Goal: Task Accomplishment & Management: Use online tool/utility

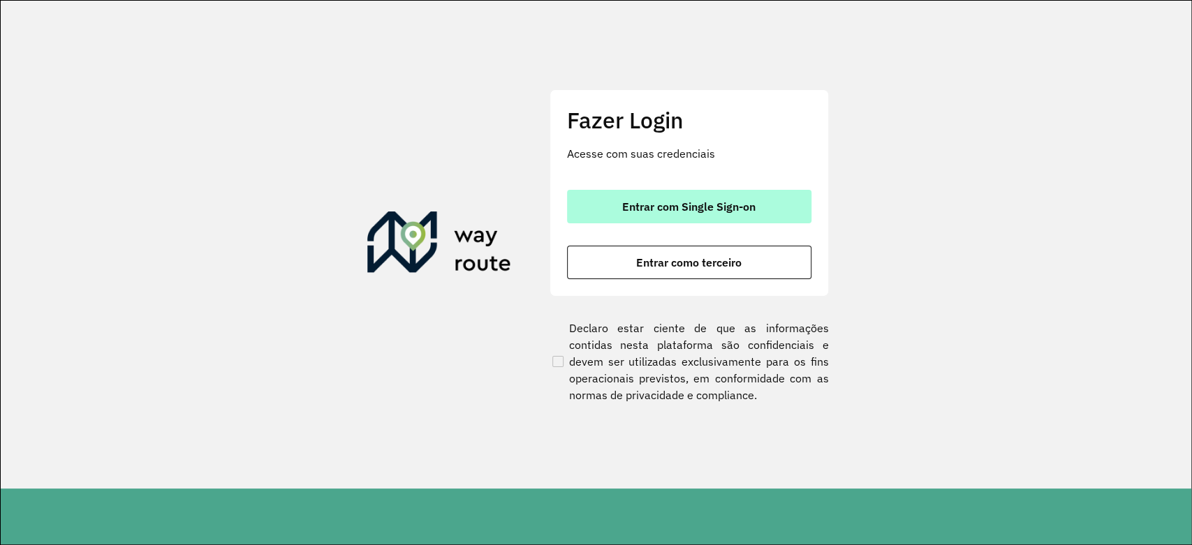
click at [710, 216] on button "Entrar com Single Sign-on" at bounding box center [689, 207] width 244 height 34
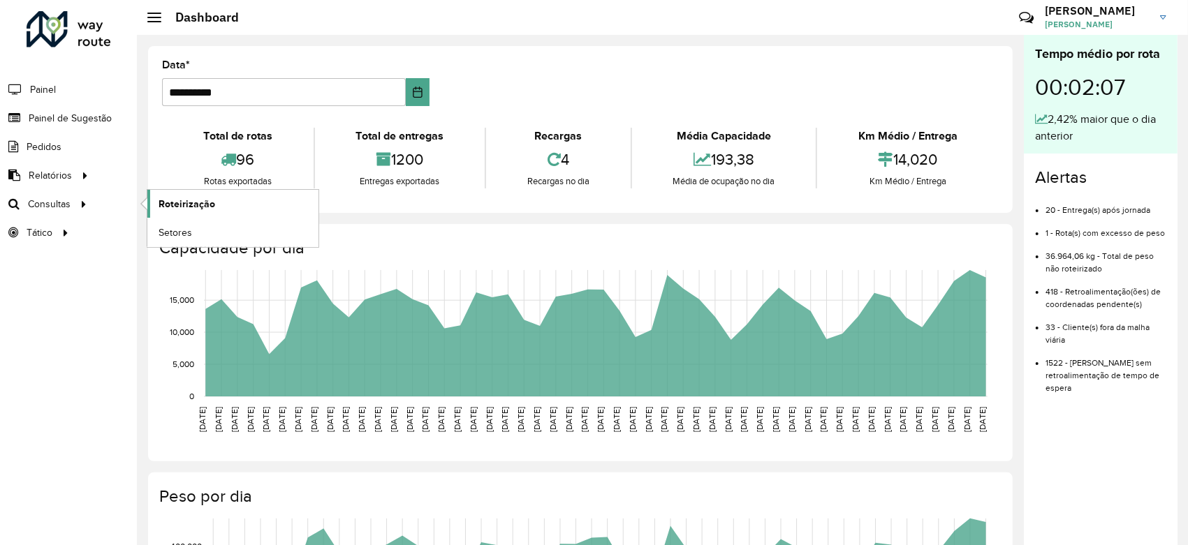
click at [170, 195] on link "Roteirização" at bounding box center [232, 204] width 171 height 28
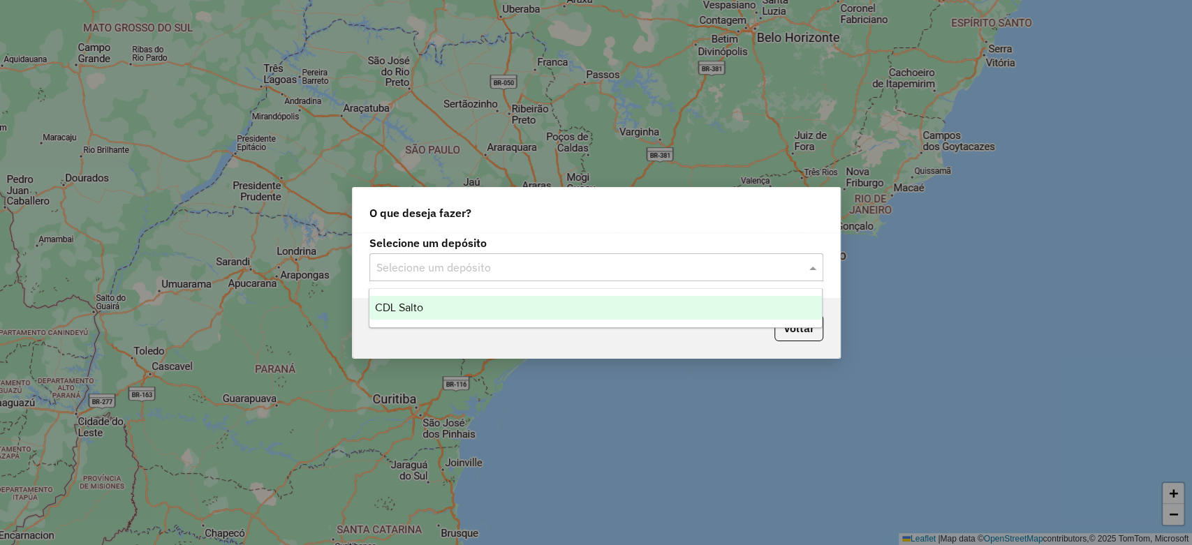
click at [644, 270] on input "text" at bounding box center [582, 268] width 412 height 17
click at [630, 303] on div "CDL Salto" at bounding box center [595, 308] width 452 height 24
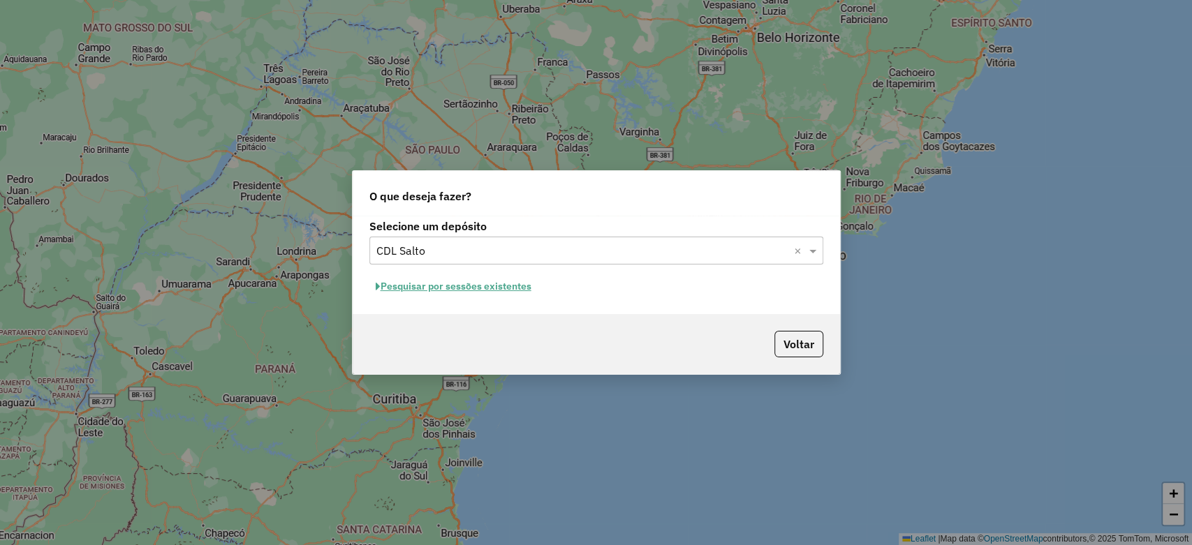
click at [506, 290] on button "Pesquisar por sessões existentes" at bounding box center [453, 287] width 168 height 22
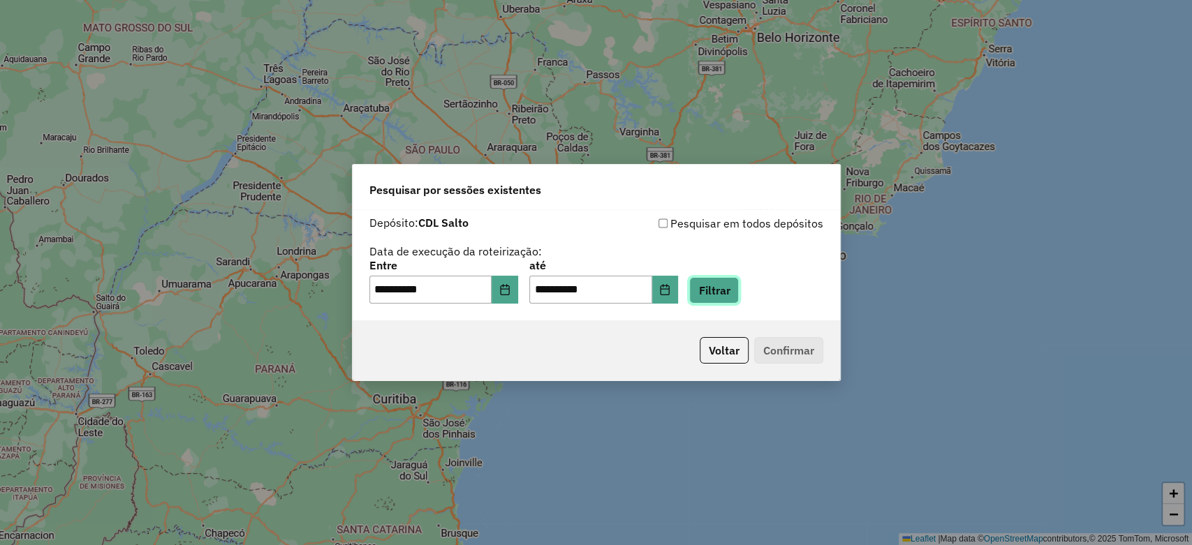
click at [716, 296] on button "Filtrar" at bounding box center [714, 290] width 50 height 27
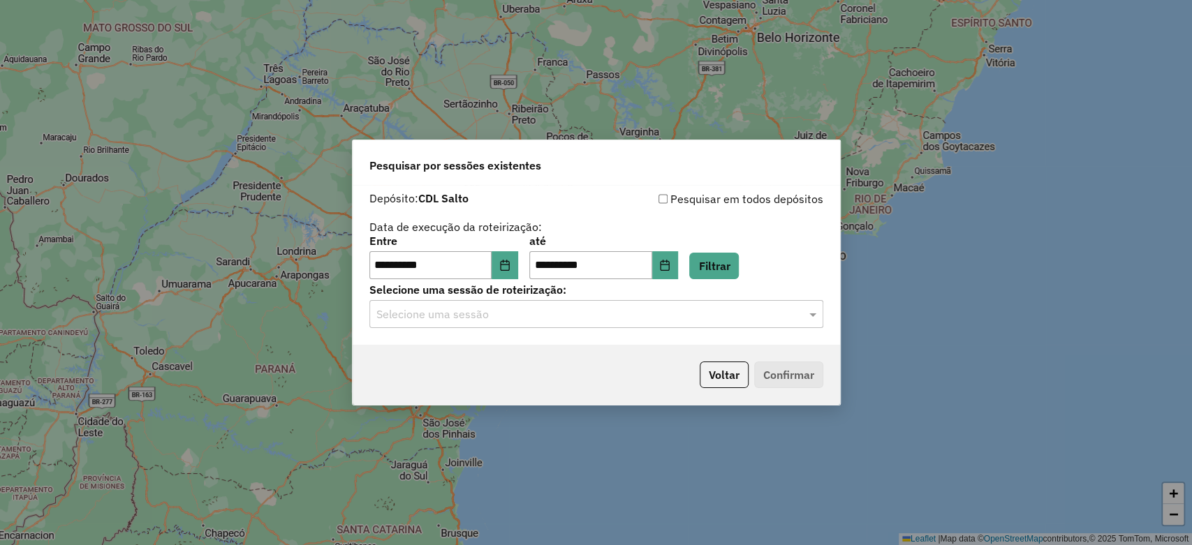
click at [577, 318] on input "text" at bounding box center [582, 315] width 412 height 17
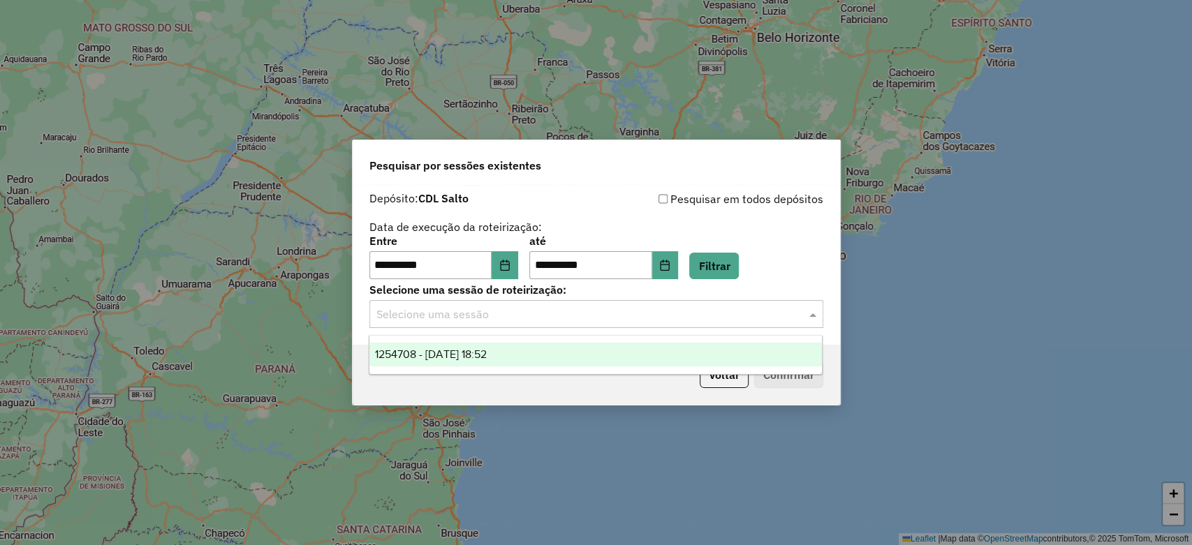
click at [557, 348] on div "1254708 - 28/08/2025 18:52" at bounding box center [595, 355] width 452 height 24
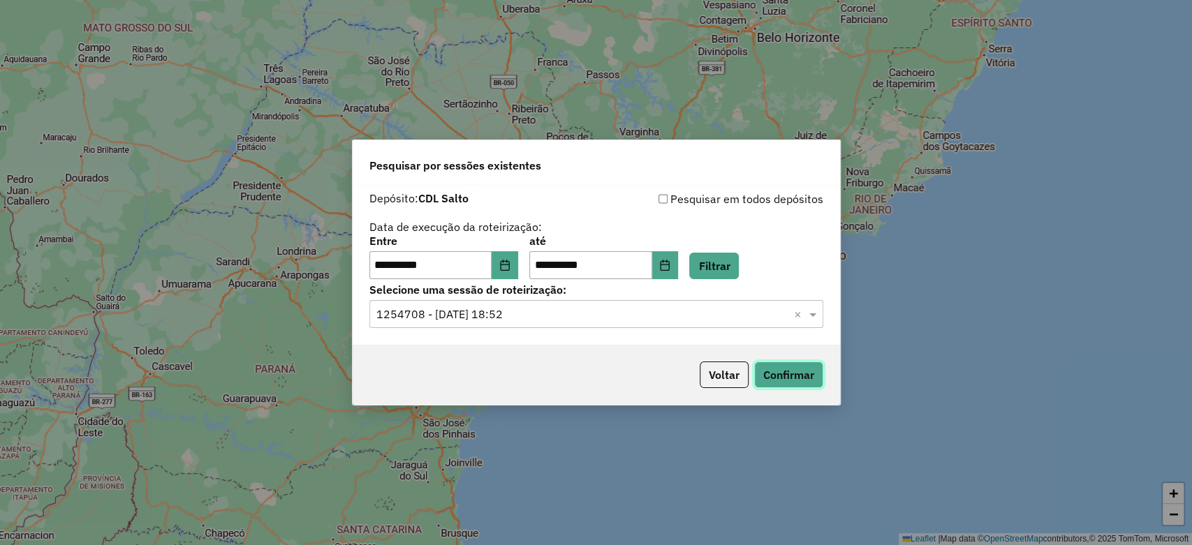
click at [774, 367] on button "Confirmar" at bounding box center [788, 375] width 69 height 27
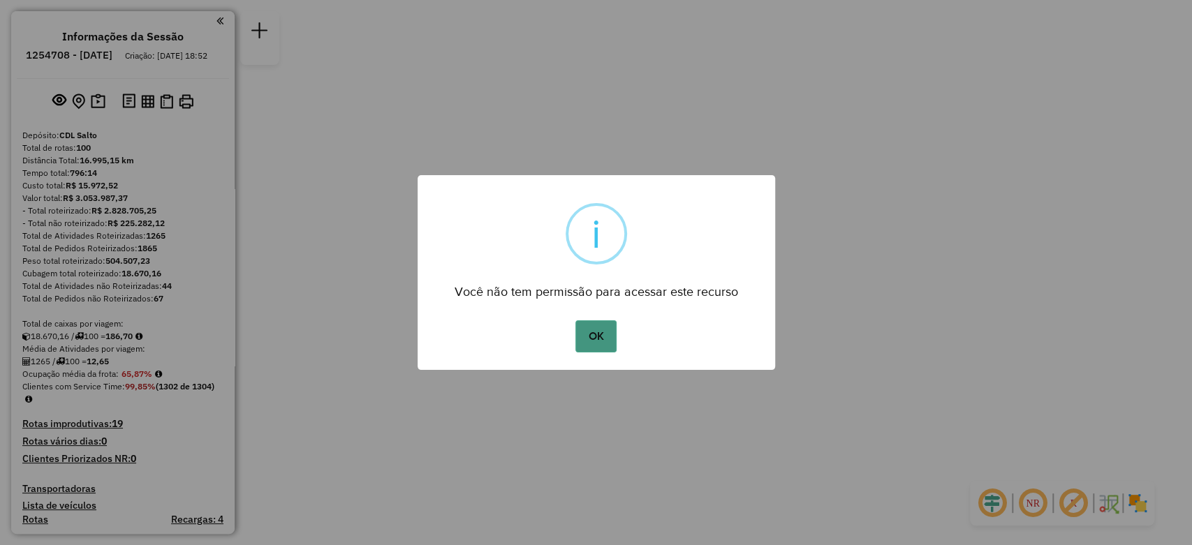
click at [609, 328] on button "OK" at bounding box center [595, 336] width 41 height 32
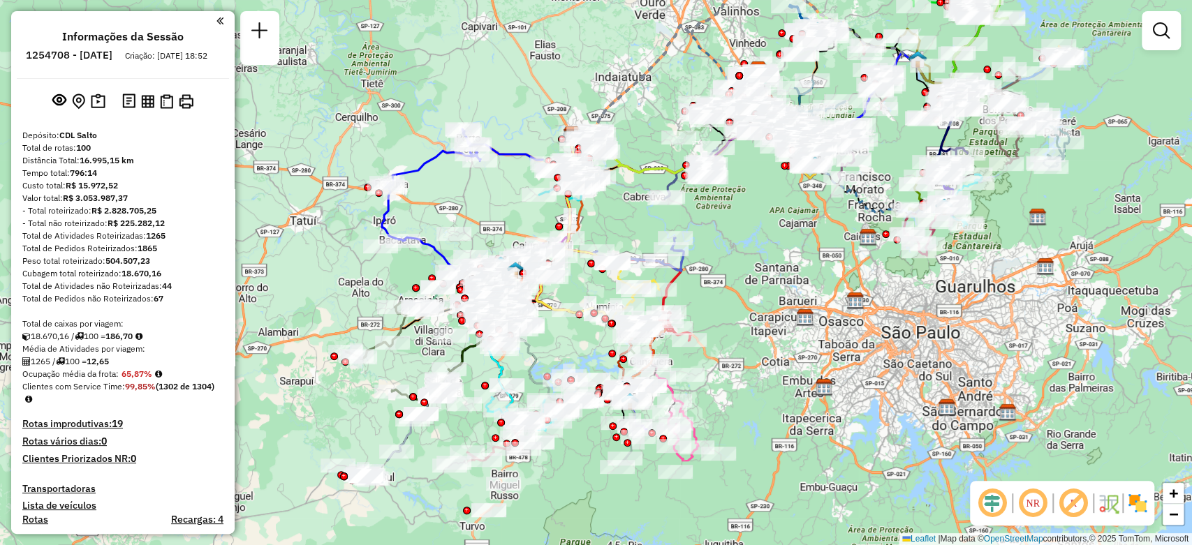
drag, startPoint x: 742, startPoint y: 357, endPoint x: 717, endPoint y: 219, distance: 140.4
click at [717, 219] on div "Janela de atendimento Grade de atendimento Capacidade Transportadoras Veículos …" at bounding box center [596, 272] width 1192 height 545
click at [1033, 496] on em at bounding box center [1033, 504] width 34 height 34
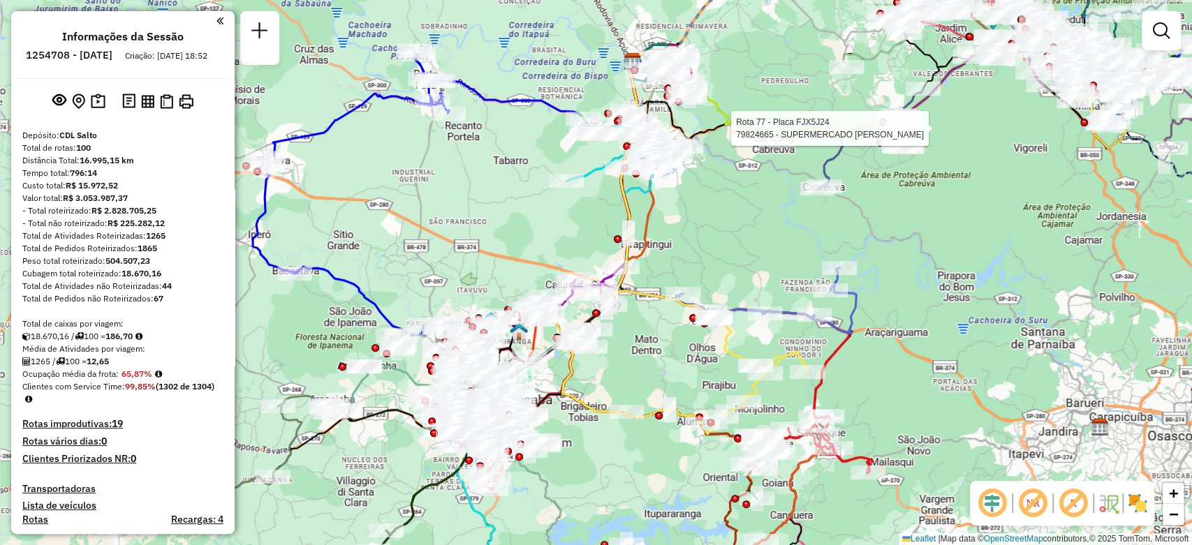
click at [526, 223] on div "Rota 77 - Placa FJX5J24 79824665 - SUPERMERCADO MARTINS Janela de atendimento G…" at bounding box center [596, 272] width 1192 height 545
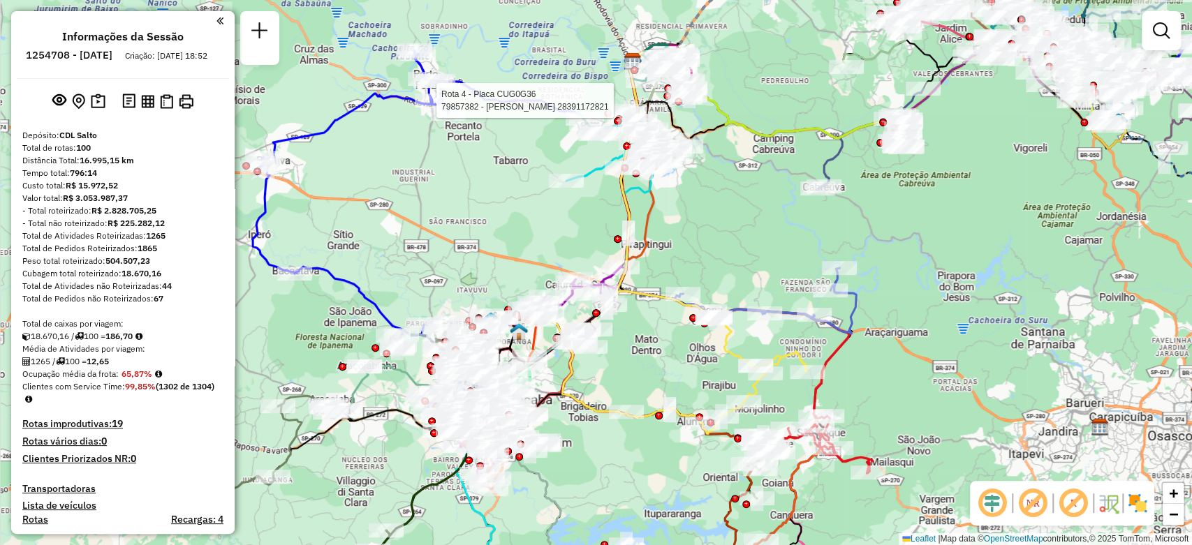
select select "**********"
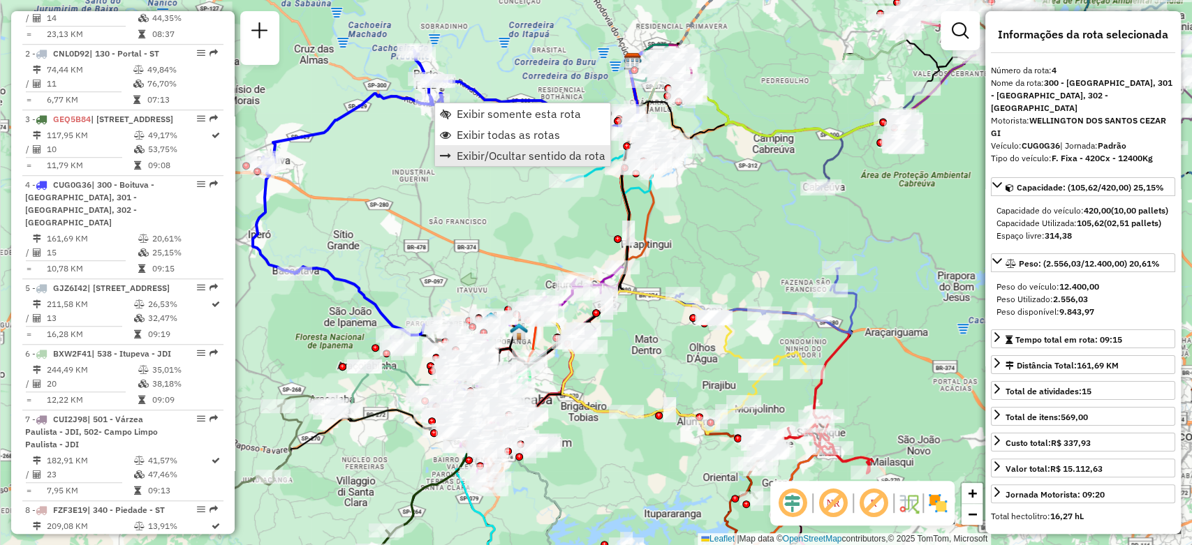
scroll to position [806, 0]
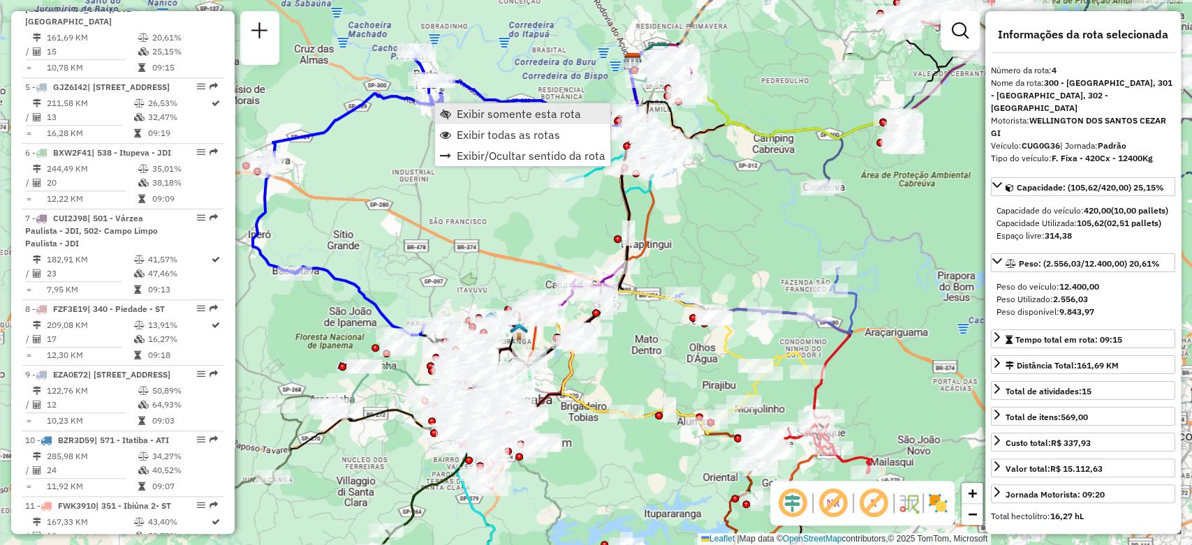
click at [552, 119] on span "Exibir somente esta rota" at bounding box center [519, 113] width 124 height 11
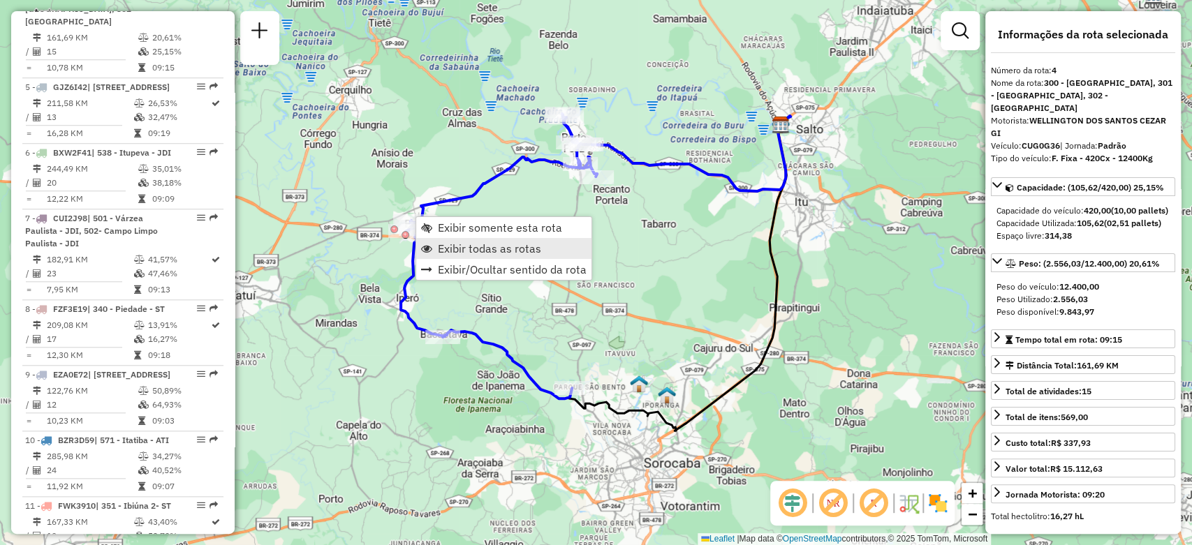
click at [554, 244] on link "Exibir todas as rotas" at bounding box center [503, 248] width 175 height 21
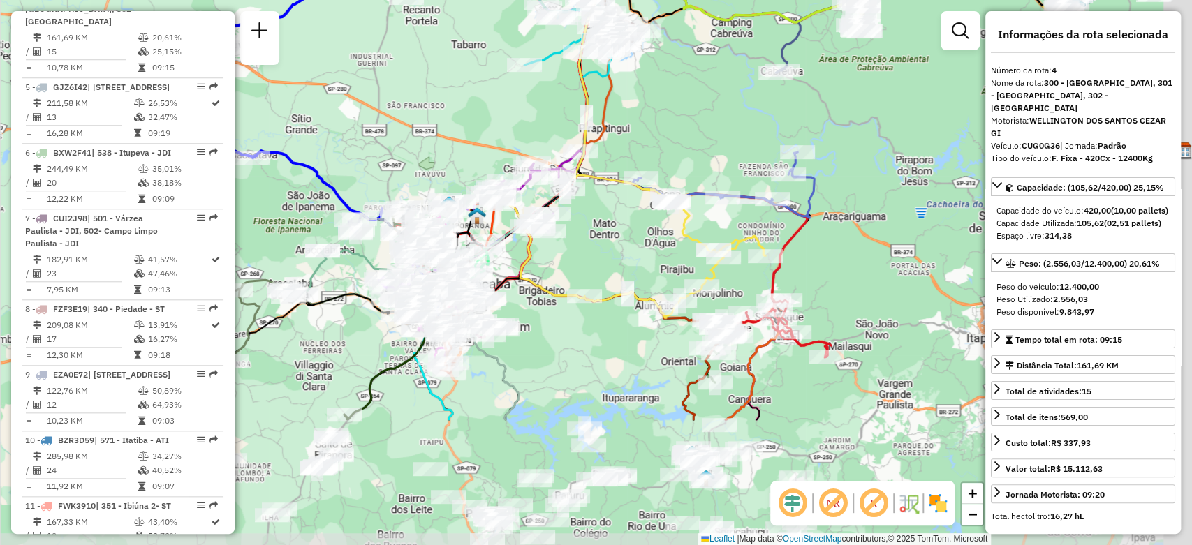
drag, startPoint x: 722, startPoint y: 434, endPoint x: 533, endPoint y: 257, distance: 259.3
click at [533, 257] on icon at bounding box center [630, 257] width 270 height 121
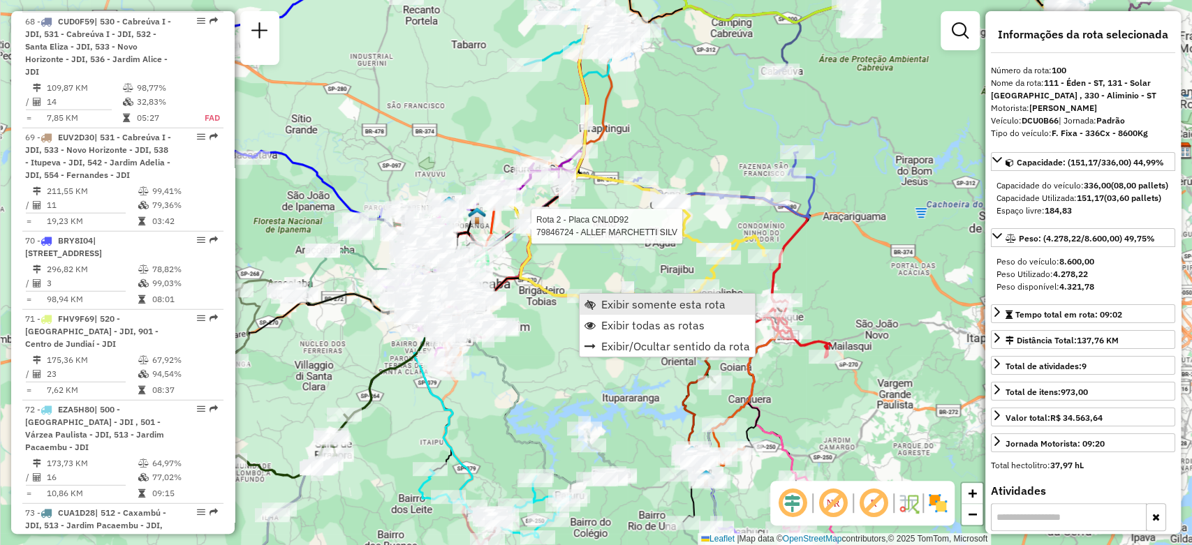
scroll to position [8682, 0]
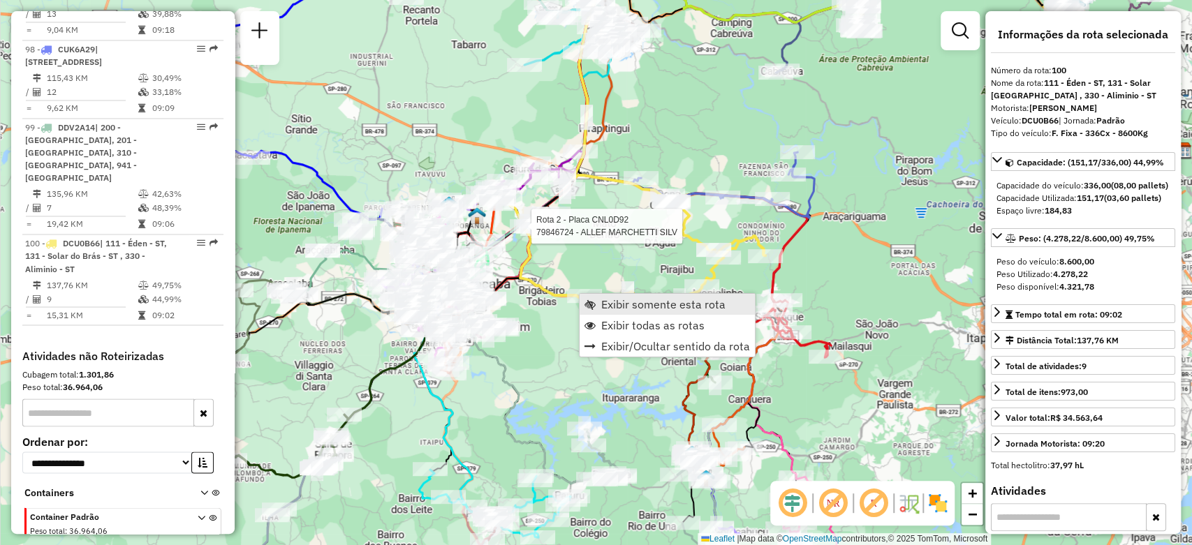
click at [643, 311] on link "Exibir somente esta rota" at bounding box center [667, 304] width 175 height 21
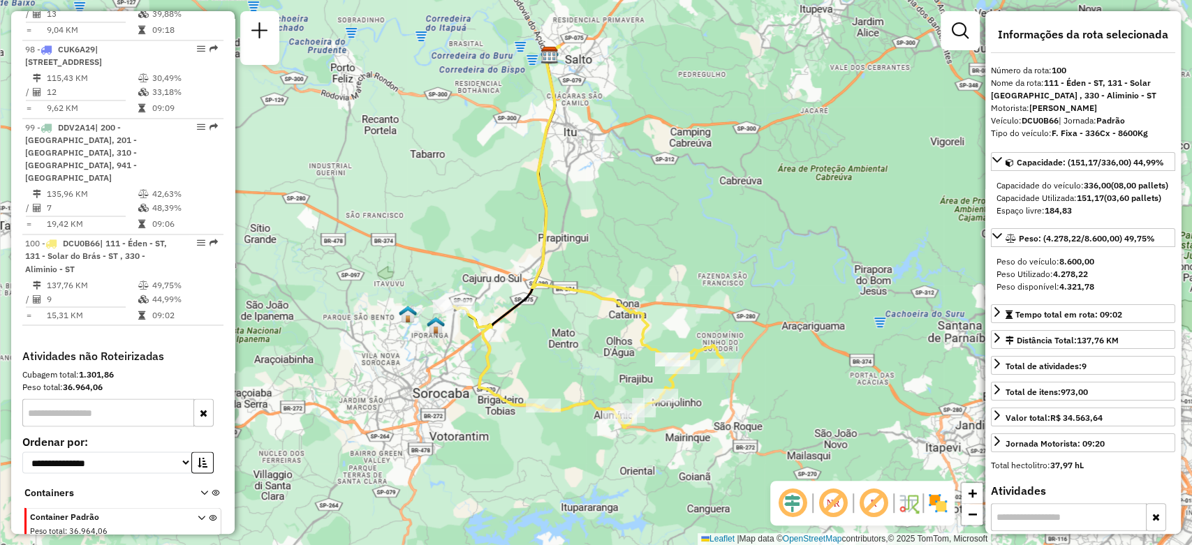
drag, startPoint x: 795, startPoint y: 411, endPoint x: 788, endPoint y: 379, distance: 32.2
click at [788, 379] on div "Janela de atendimento Grade de atendimento Capacidade Transportadoras Veículos …" at bounding box center [596, 272] width 1192 height 545
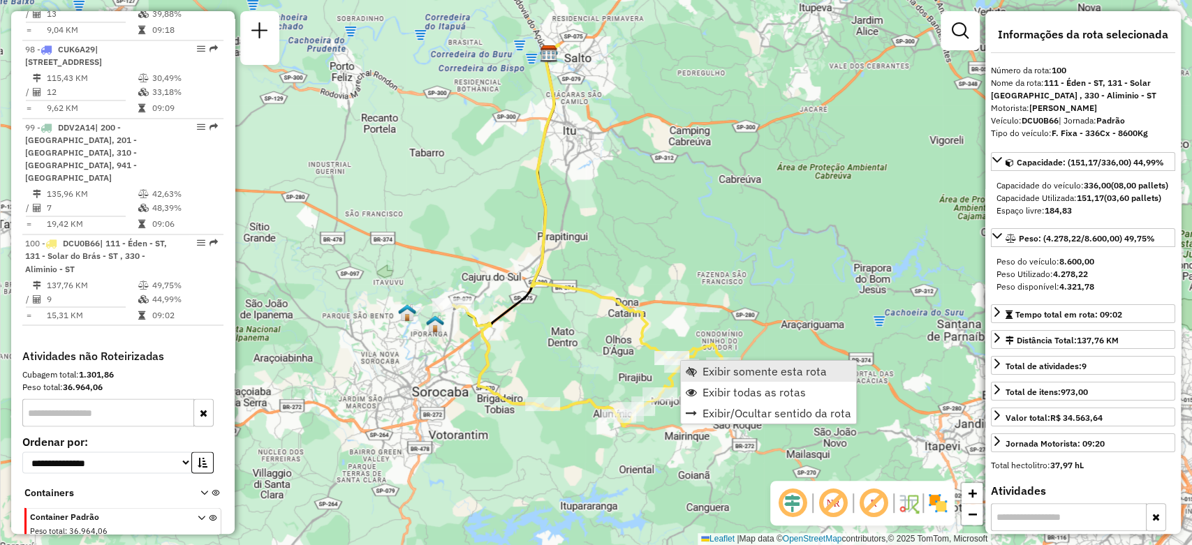
click at [725, 376] on span "Exibir somente esta rota" at bounding box center [764, 371] width 124 height 11
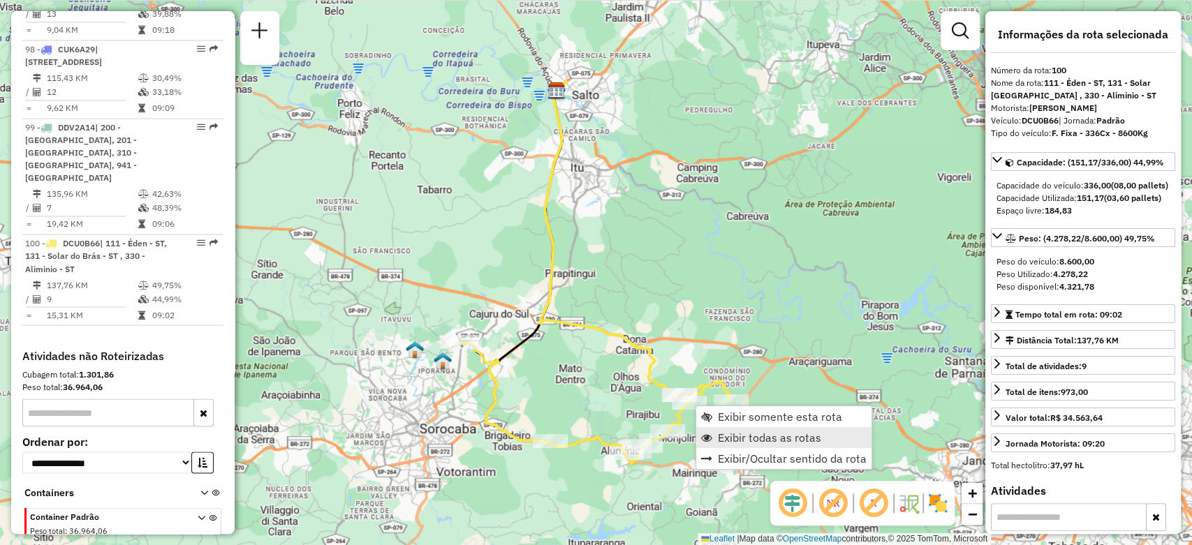
click at [723, 436] on span "Exibir todas as rotas" at bounding box center [769, 437] width 103 height 11
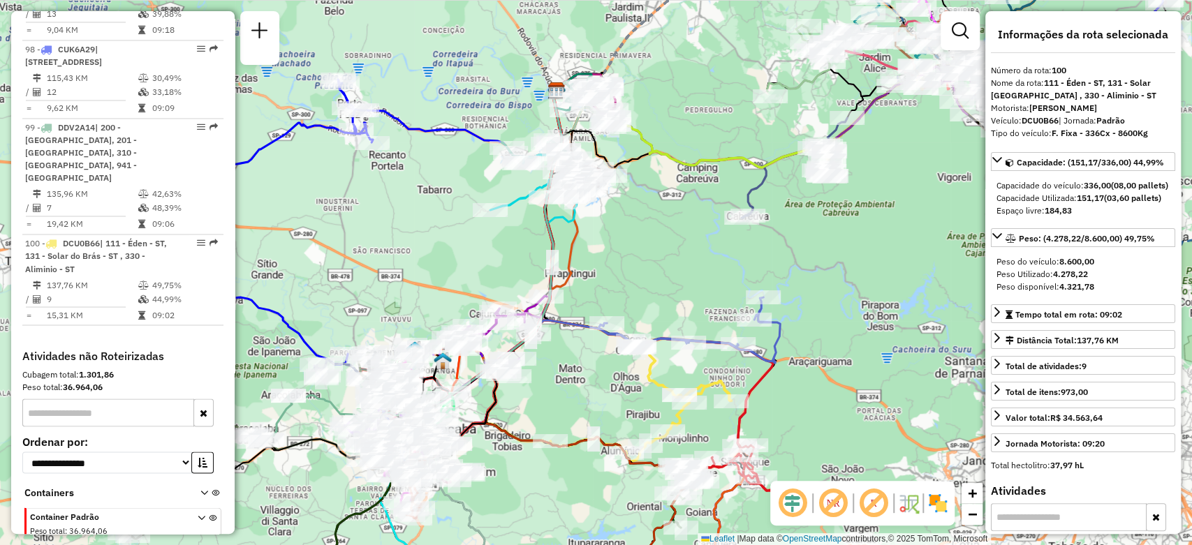
drag, startPoint x: 855, startPoint y: 214, endPoint x: 834, endPoint y: 230, distance: 27.0
click at [839, 227] on div "Janela de atendimento Grade de atendimento Capacidade Transportadoras Veículos …" at bounding box center [596, 272] width 1192 height 545
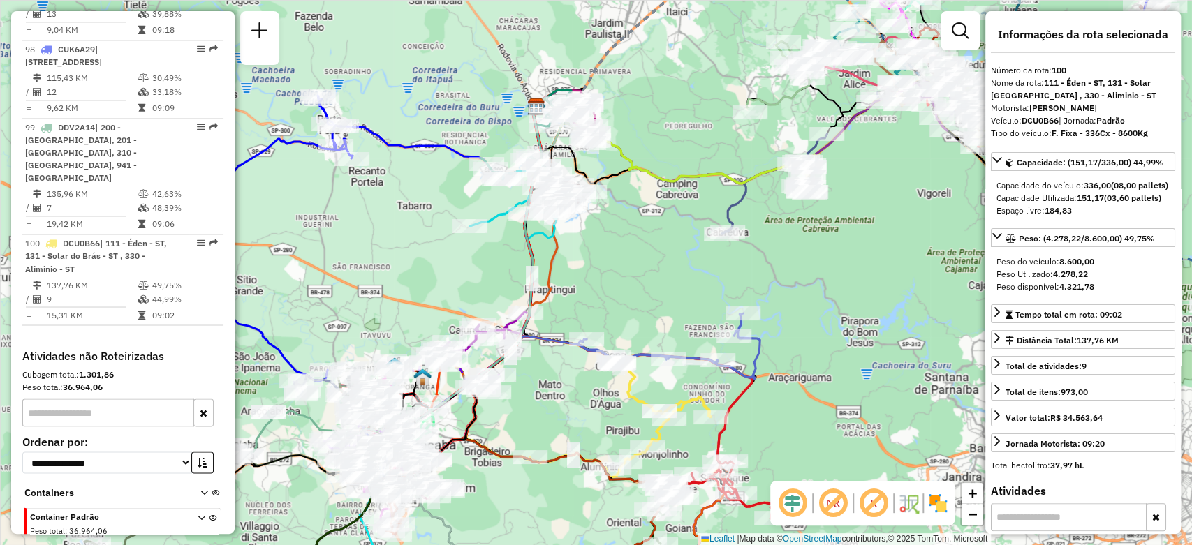
click at [834, 230] on div "Janela de atendimento Grade de atendimento Capacidade Transportadoras Veículos …" at bounding box center [596, 272] width 1192 height 545
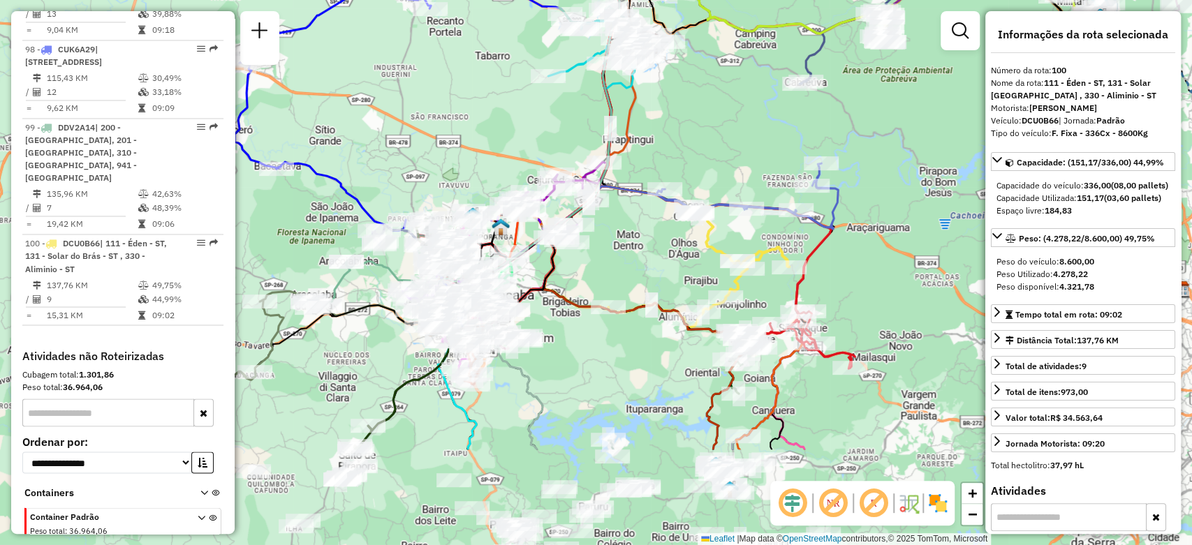
drag, startPoint x: 691, startPoint y: 344, endPoint x: 749, endPoint y: 199, distance: 156.4
click at [760, 193] on div "Janela de atendimento Grade de atendimento Capacidade Transportadoras Veículos …" at bounding box center [596, 272] width 1192 height 545
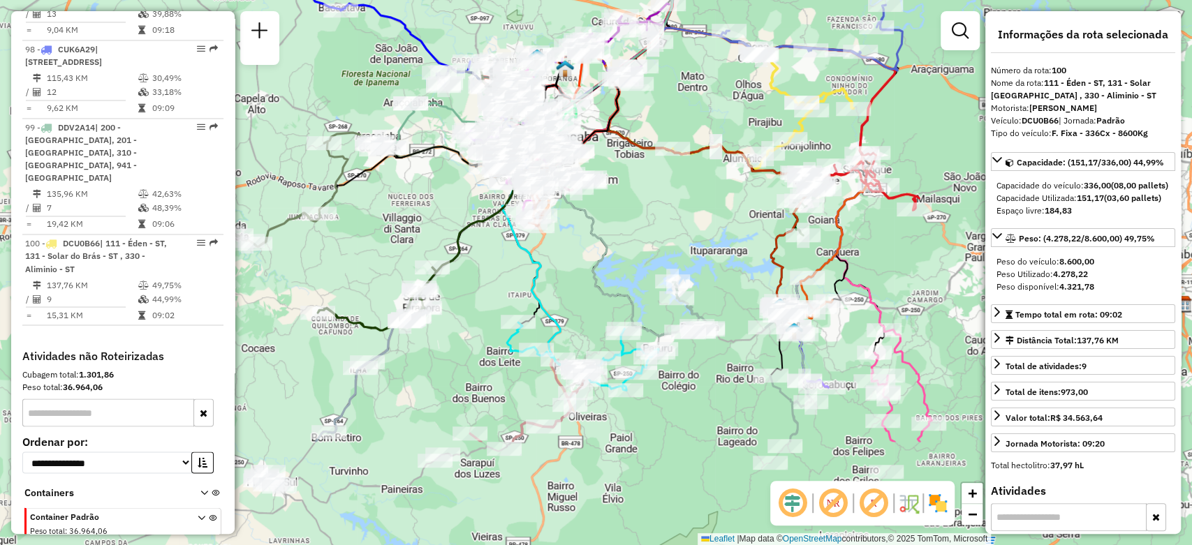
drag, startPoint x: 648, startPoint y: 378, endPoint x: 712, endPoint y: 220, distance: 170.4
click at [712, 220] on div "Janela de atendimento Grade de atendimento Capacidade Transportadoras Veículos …" at bounding box center [596, 272] width 1192 height 545
drag, startPoint x: 1000, startPoint y: 333, endPoint x: 1111, endPoint y: 334, distance: 111.0
click at [1111, 323] on link "Tempo total em rota: 09:02" at bounding box center [1083, 313] width 184 height 19
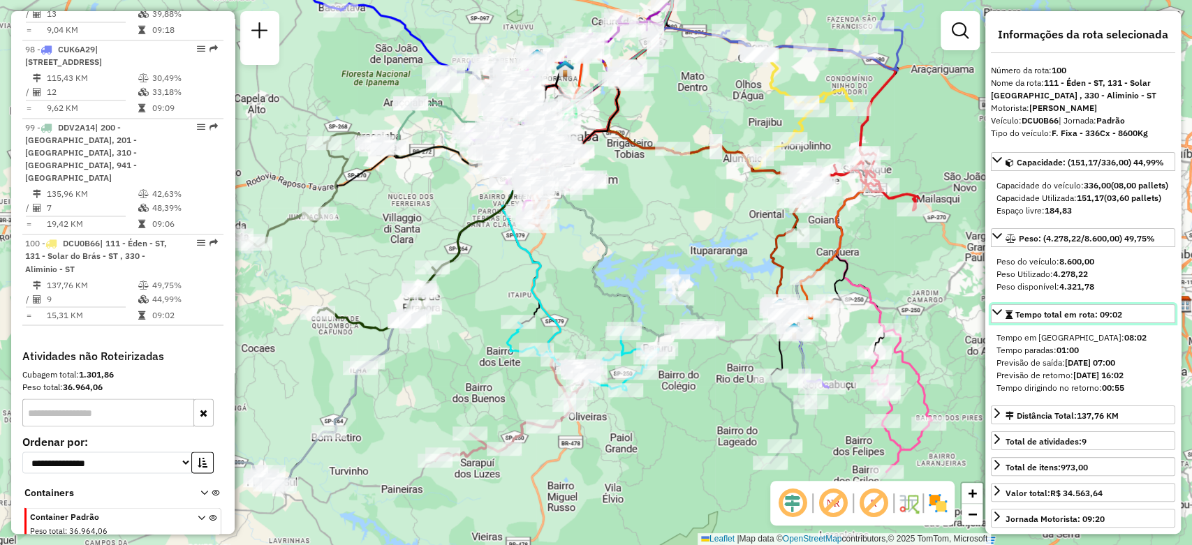
click at [1134, 323] on link "Tempo total em rota: 09:02" at bounding box center [1083, 313] width 184 height 19
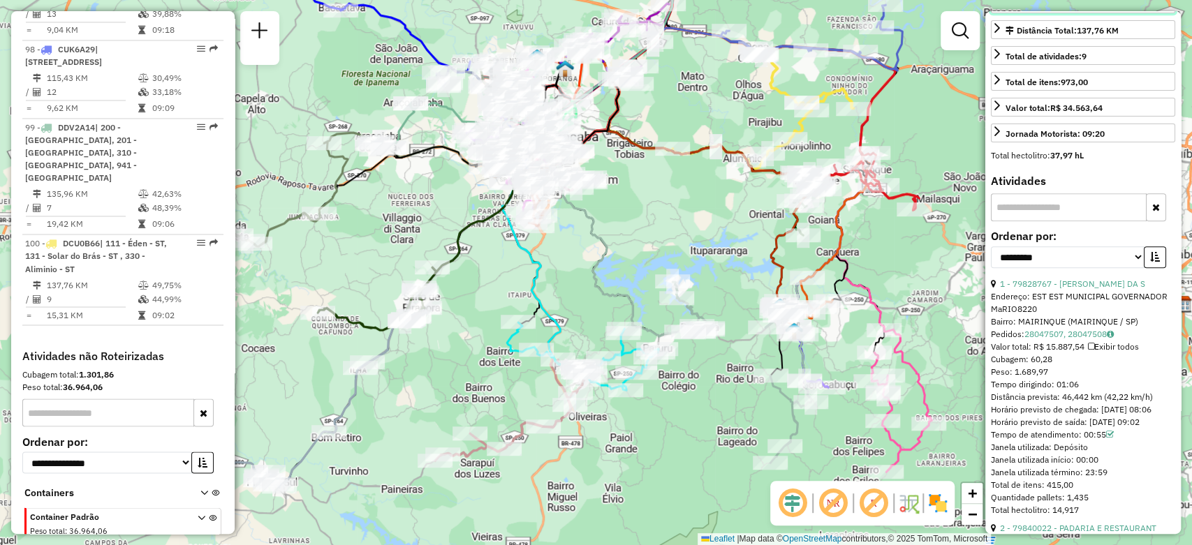
scroll to position [388, 0]
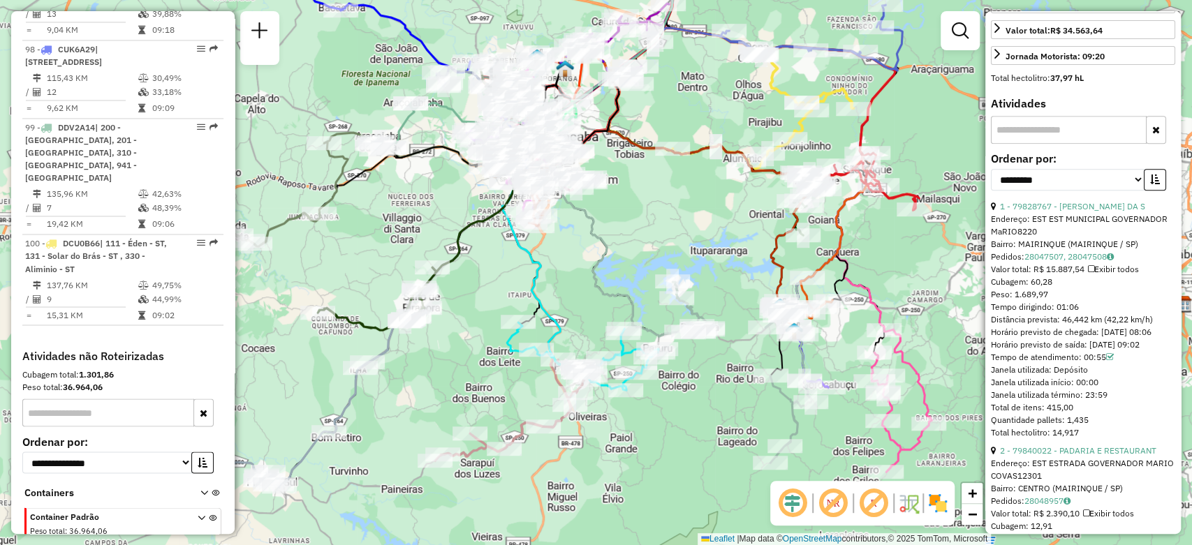
drag, startPoint x: 991, startPoint y: 324, endPoint x: 1082, endPoint y: 327, distance: 90.8
click at [1082, 314] on div "Tempo dirigindo: 01:06" at bounding box center [1083, 307] width 184 height 13
click at [1087, 314] on div "Tempo dirigindo: 01:06" at bounding box center [1083, 307] width 184 height 13
click at [1000, 351] on div "Horário previsto de saída: [DATE] 09:02" at bounding box center [1083, 345] width 184 height 13
drag, startPoint x: 994, startPoint y: 373, endPoint x: 1003, endPoint y: 361, distance: 14.9
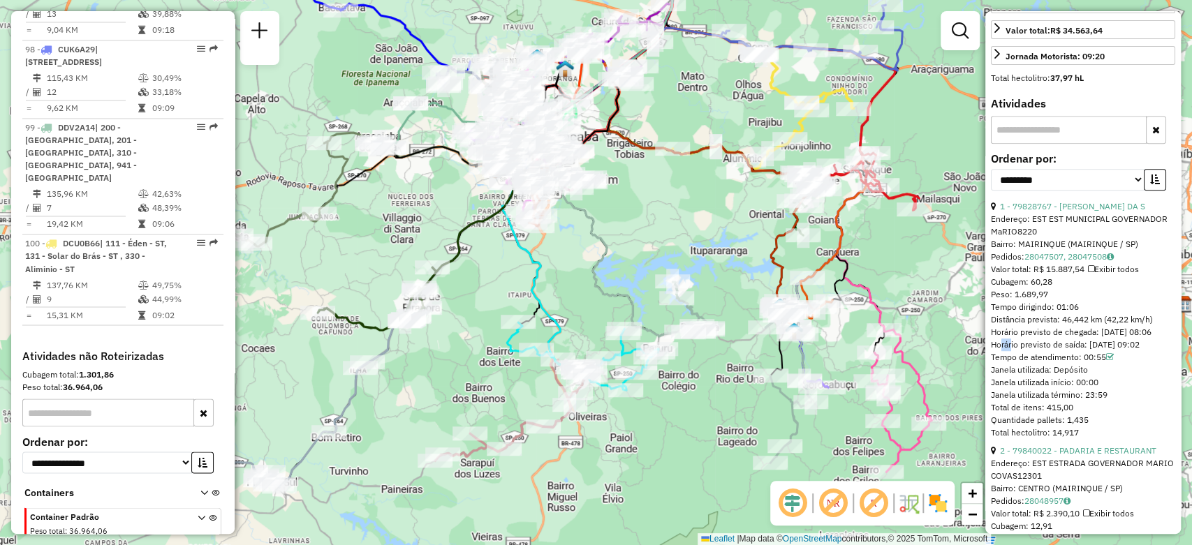
click at [1008, 351] on div "Horário previsto de saída: [DATE] 09:02" at bounding box center [1083, 345] width 184 height 13
drag, startPoint x: 1002, startPoint y: 360, endPoint x: 1052, endPoint y: 385, distance: 56.2
click at [1003, 339] on div "Horário previsto de chegada: [DATE] 08:06" at bounding box center [1083, 332] width 184 height 13
drag, startPoint x: 1145, startPoint y: 376, endPoint x: 1160, endPoint y: 378, distance: 14.8
click at [1160, 351] on div "Horário previsto de saída: [DATE] 09:02" at bounding box center [1083, 345] width 184 height 13
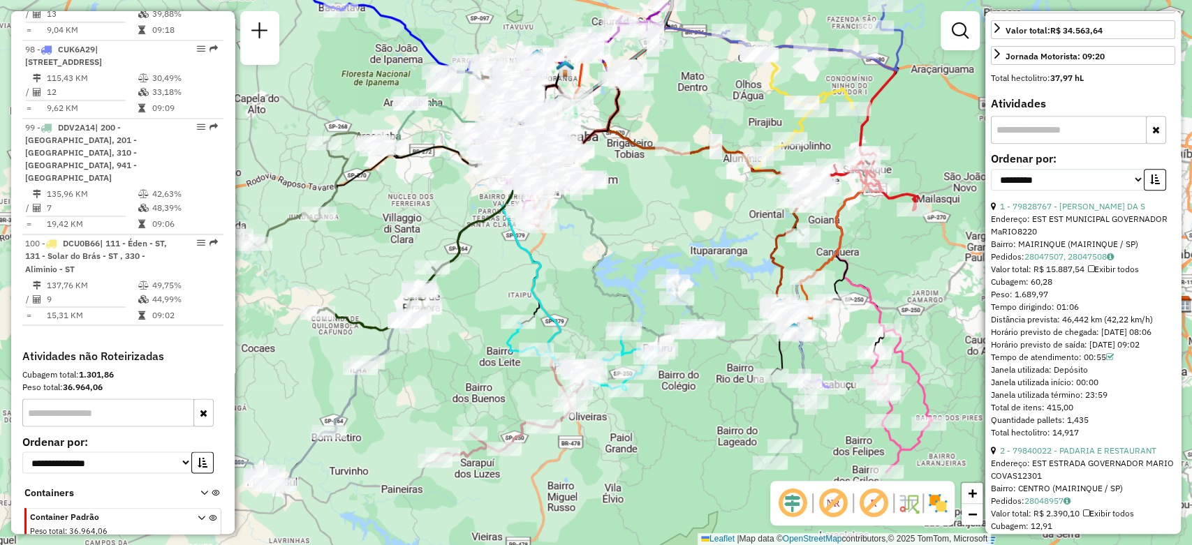
click at [1138, 339] on div "Horário previsto de chegada: [DATE] 08:06" at bounding box center [1083, 332] width 184 height 13
drag, startPoint x: 1084, startPoint y: 390, endPoint x: 1099, endPoint y: 395, distance: 16.3
click at [1098, 364] on div "Tempo de atendimento: 00:55" at bounding box center [1083, 357] width 184 height 13
click at [1116, 389] on div "Janela utilizada início: 00:00" at bounding box center [1083, 382] width 184 height 13
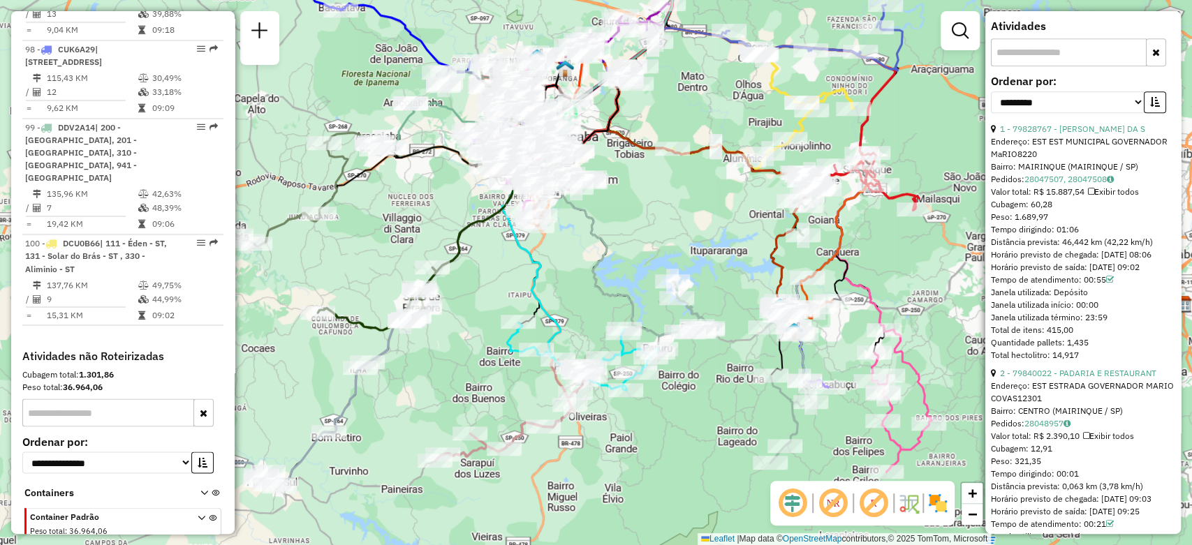
scroll to position [543, 0]
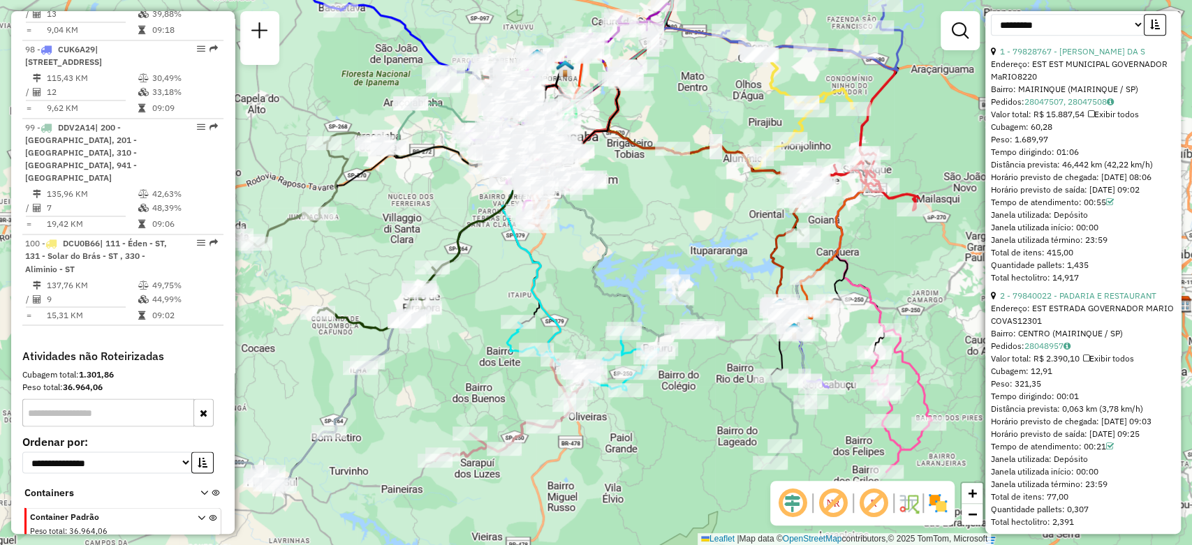
drag, startPoint x: 1082, startPoint y: 427, endPoint x: 1064, endPoint y: 434, distance: 19.5
click at [1049, 403] on div "Tempo dirigindo: 00:01" at bounding box center [1083, 396] width 184 height 13
click at [1082, 428] on div "Horário previsto de chegada: [DATE] 09:03" at bounding box center [1083, 421] width 184 height 13
drag, startPoint x: 1089, startPoint y: 429, endPoint x: 1055, endPoint y: 429, distance: 33.5
click at [1055, 403] on div "Tempo dirigindo: 00:01" at bounding box center [1083, 396] width 184 height 13
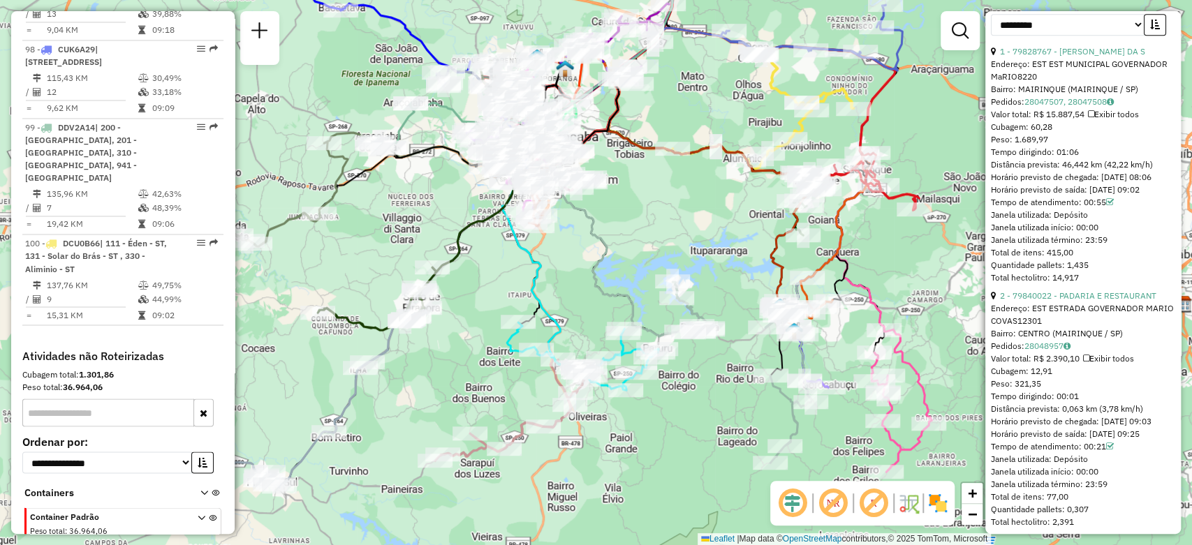
click at [1127, 403] on div "Tempo dirigindo: 00:01" at bounding box center [1083, 396] width 184 height 13
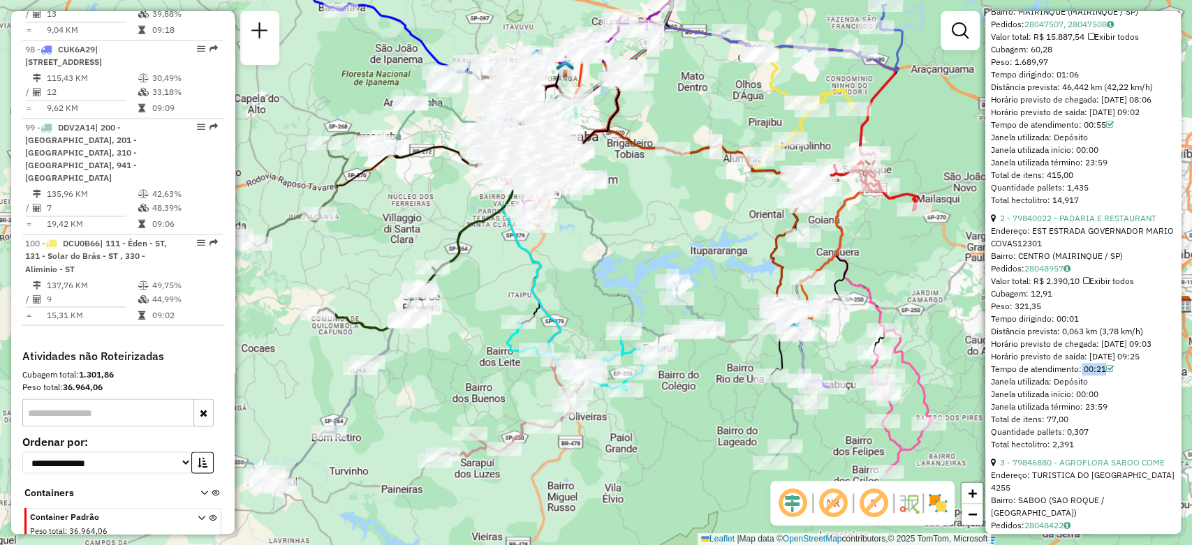
drag, startPoint x: 1078, startPoint y: 413, endPoint x: 1103, endPoint y: 425, distance: 27.8
click at [1101, 376] on div "Tempo de atendimento: 00:21" at bounding box center [1083, 369] width 184 height 13
click at [1105, 388] on div "Janela utilizada: Depósito" at bounding box center [1083, 382] width 184 height 13
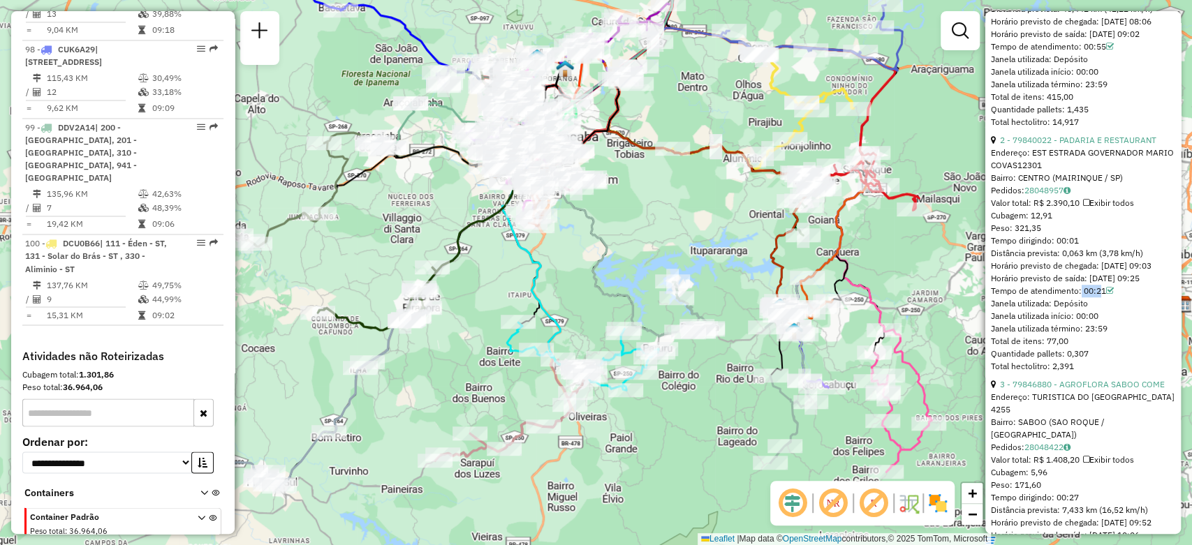
drag, startPoint x: 1075, startPoint y: 334, endPoint x: 1095, endPoint y: 339, distance: 20.2
click at [1095, 297] on div "Tempo de atendimento: 00:21" at bounding box center [1083, 291] width 184 height 13
click at [1097, 310] on div "Janela utilizada: Depósito" at bounding box center [1083, 303] width 184 height 13
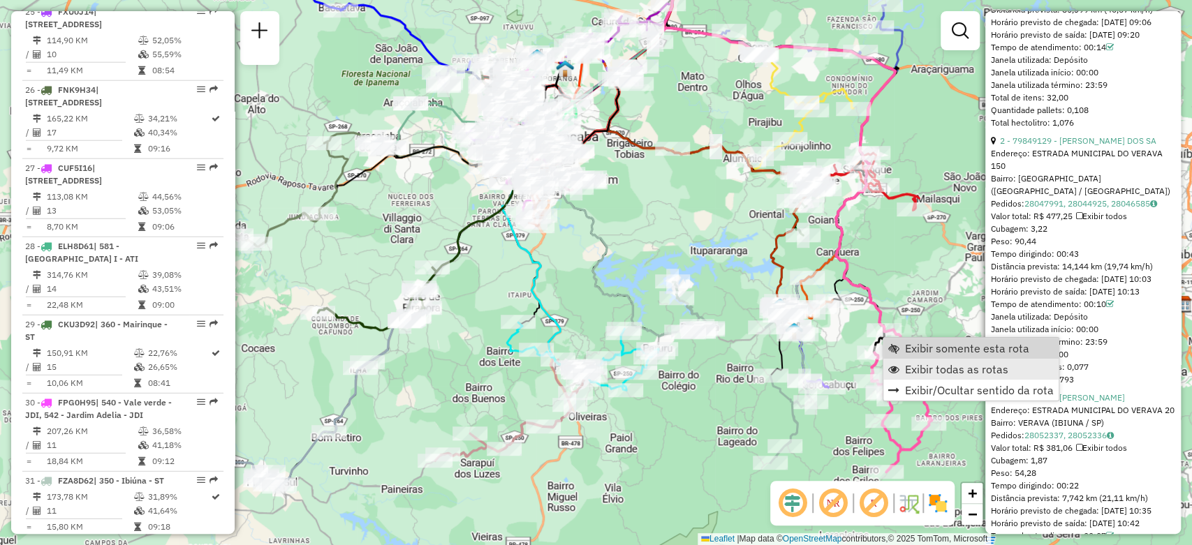
scroll to position [2394, 0]
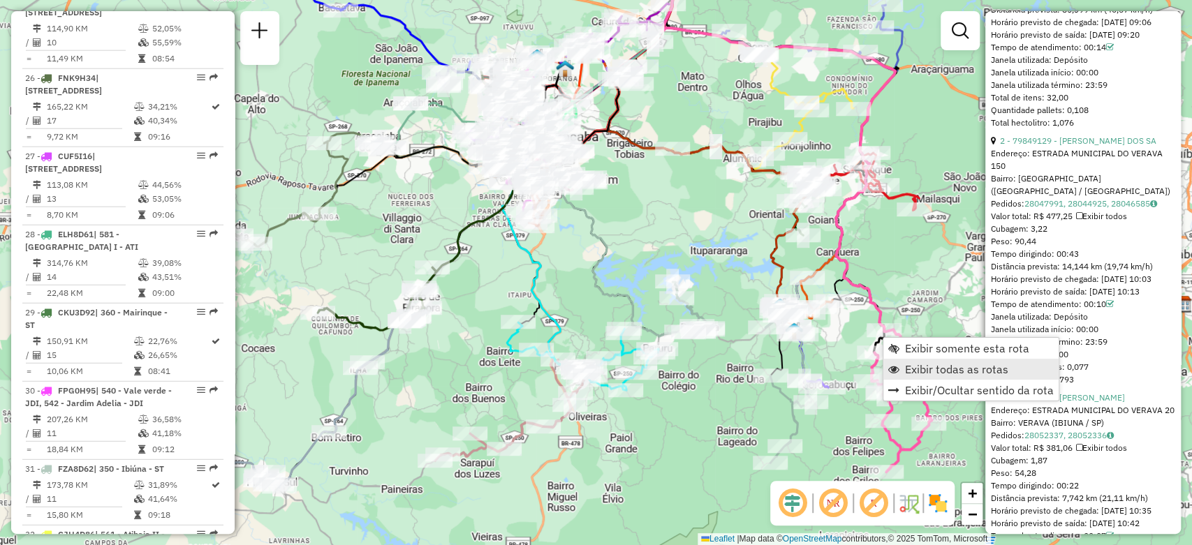
click at [916, 370] on span "Exibir todas as rotas" at bounding box center [956, 369] width 103 height 11
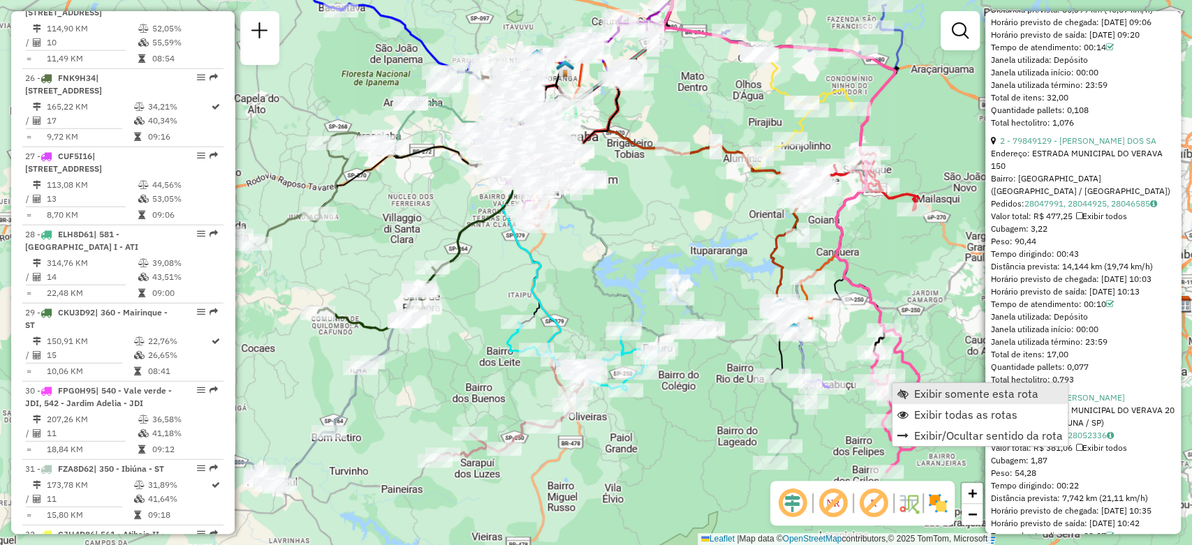
click at [894, 394] on link "Exibir somente esta rota" at bounding box center [979, 393] width 175 height 21
